Goal: Information Seeking & Learning: Learn about a topic

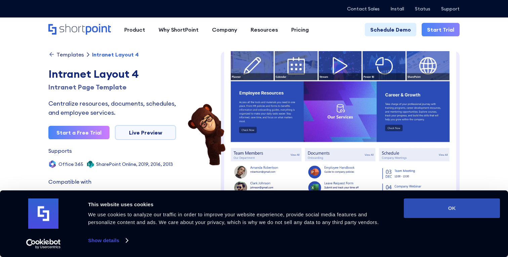
scroll to position [3, 0]
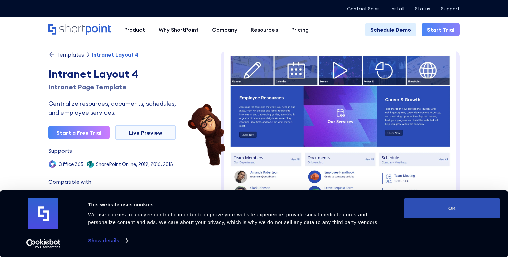
click at [479, 209] on button "OK" at bounding box center [452, 207] width 96 height 19
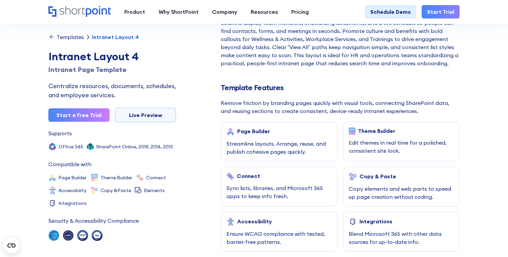
scroll to position [0, 0]
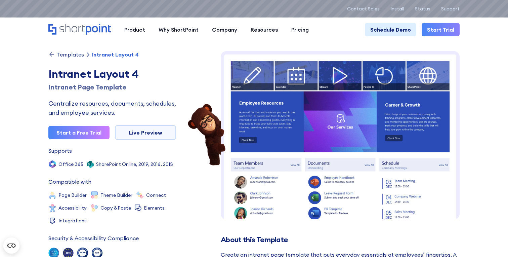
click at [65, 52] on div "Templates" at bounding box center [70, 54] width 28 height 5
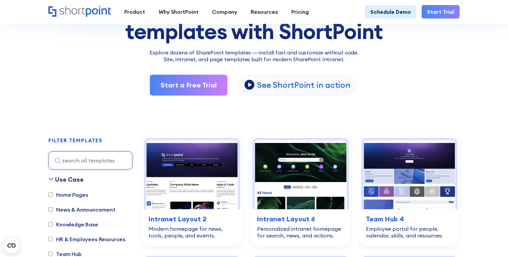
scroll to position [103, 0]
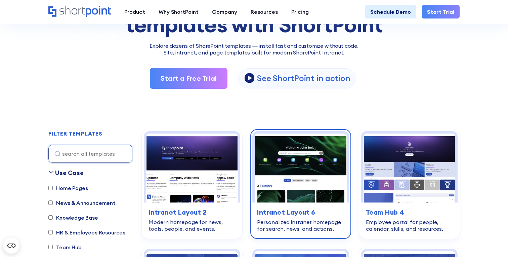
click at [302, 173] on img at bounding box center [301, 167] width 92 height 69
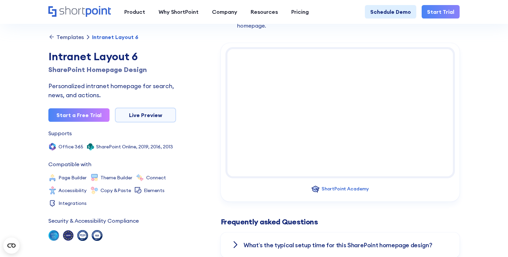
scroll to position [714, 0]
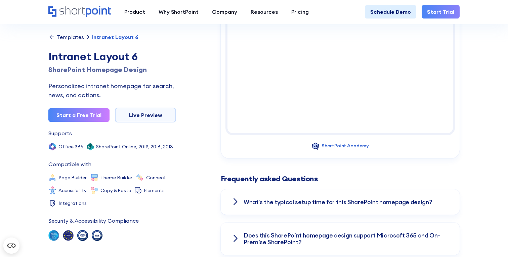
click at [236, 195] on div "What’s the typical setup time for this SharePoint homepage design?" at bounding box center [340, 202] width 239 height 26
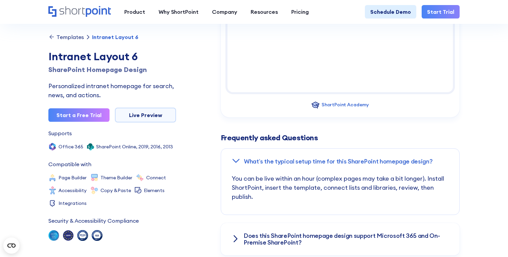
scroll to position [800, 0]
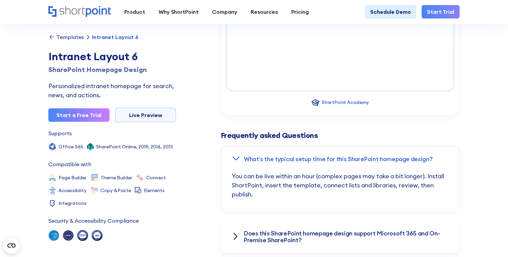
click at [231, 158] on div "What’s the typical setup time for this SharePoint homepage design?" at bounding box center [340, 159] width 238 height 26
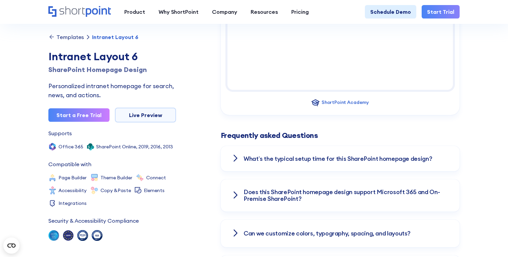
click at [233, 192] on icon at bounding box center [236, 195] width 8 height 8
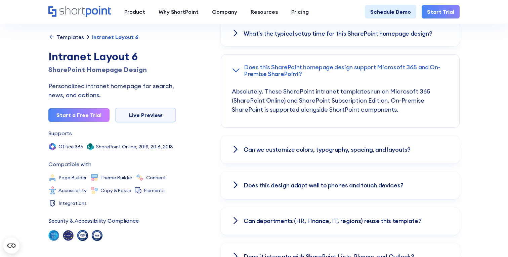
scroll to position [927, 0]
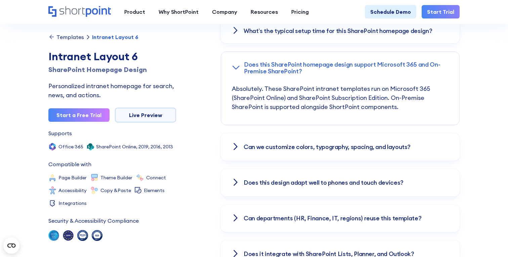
click at [236, 140] on div "Can we customize colors, typography, spacing, and layouts?" at bounding box center [340, 147] width 239 height 28
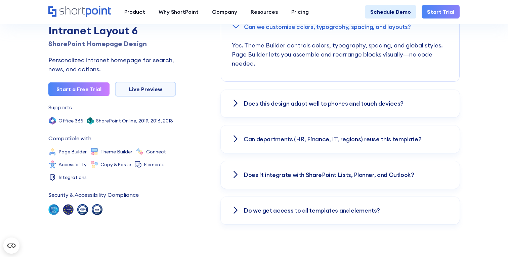
scroll to position [1008, 0]
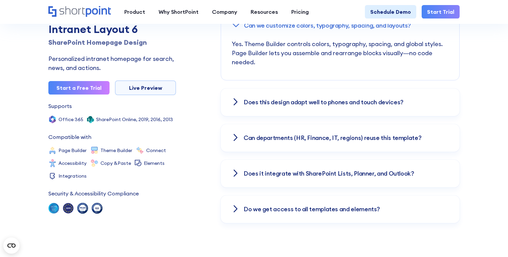
click at [233, 173] on icon at bounding box center [236, 173] width 8 height 8
